Goal: Information Seeking & Learning: Understand process/instructions

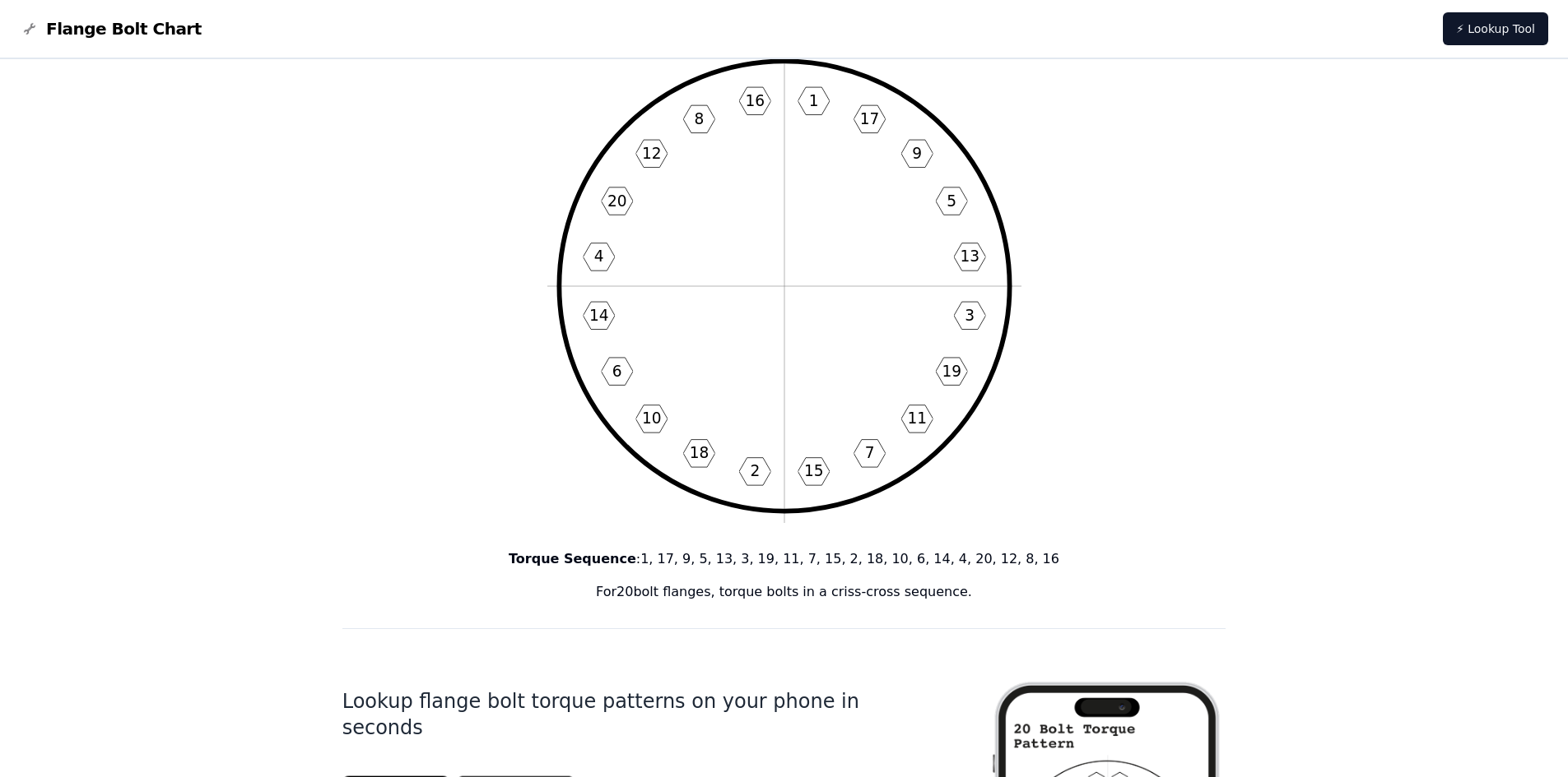
scroll to position [82, 0]
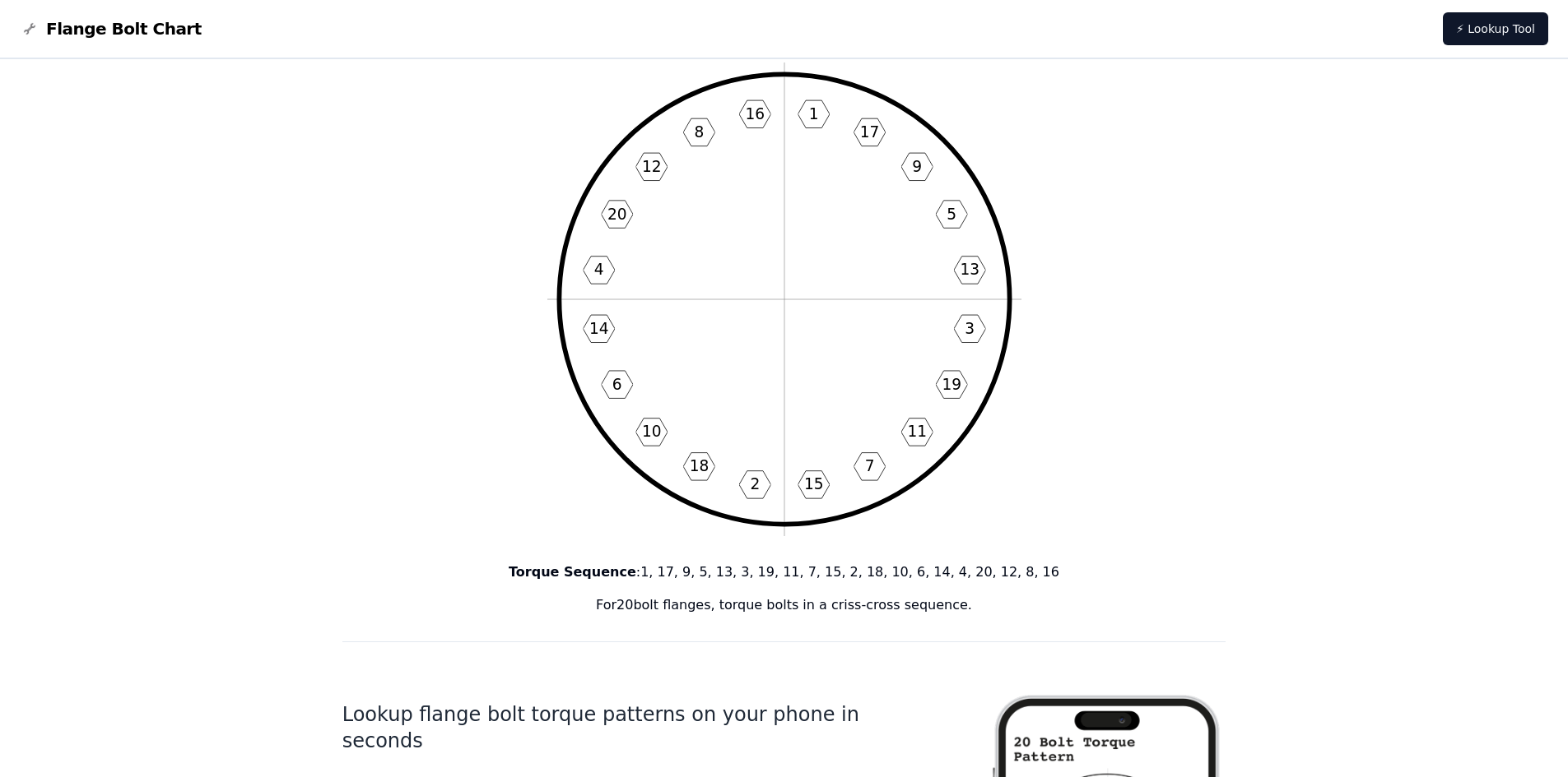
click at [789, 362] on icon "1 17 9 5 13 3 19 11 7 15 2 18 10 6 14 4 20 12 8 16" at bounding box center [784, 299] width 474 height 474
